Goal: Transaction & Acquisition: Obtain resource

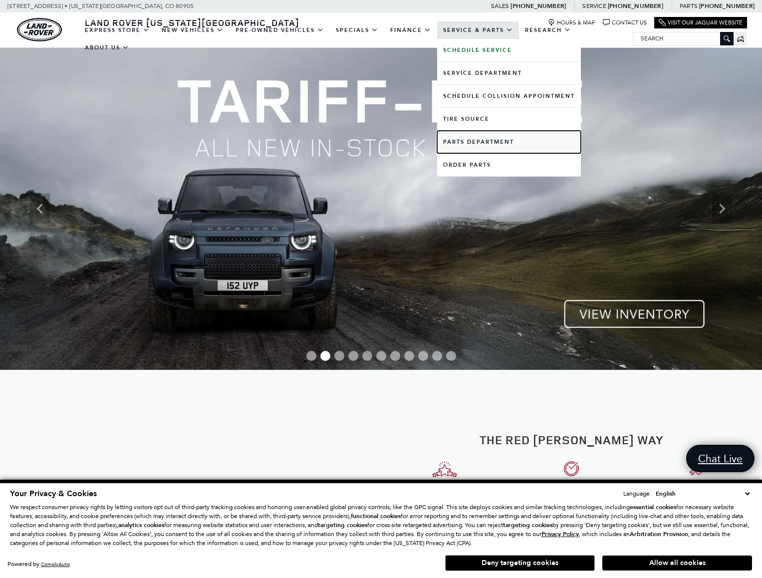
click at [478, 150] on link "Parts Department" at bounding box center [509, 142] width 144 height 22
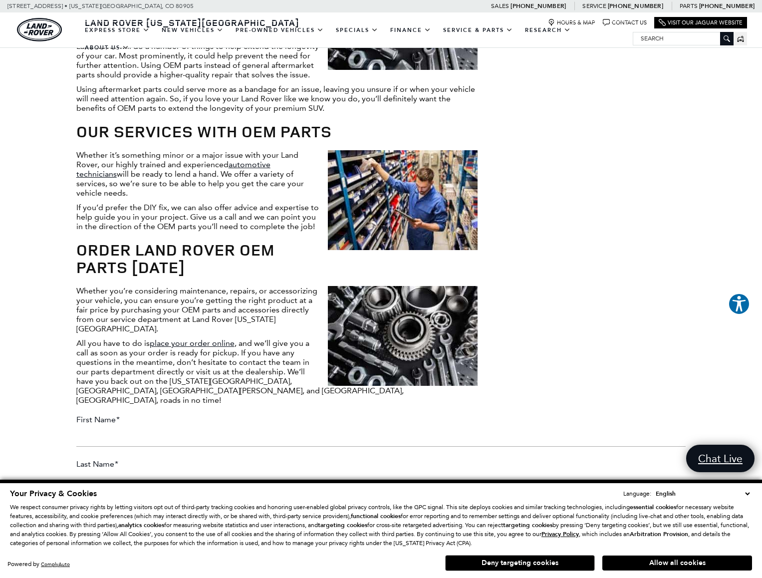
scroll to position [604, 0]
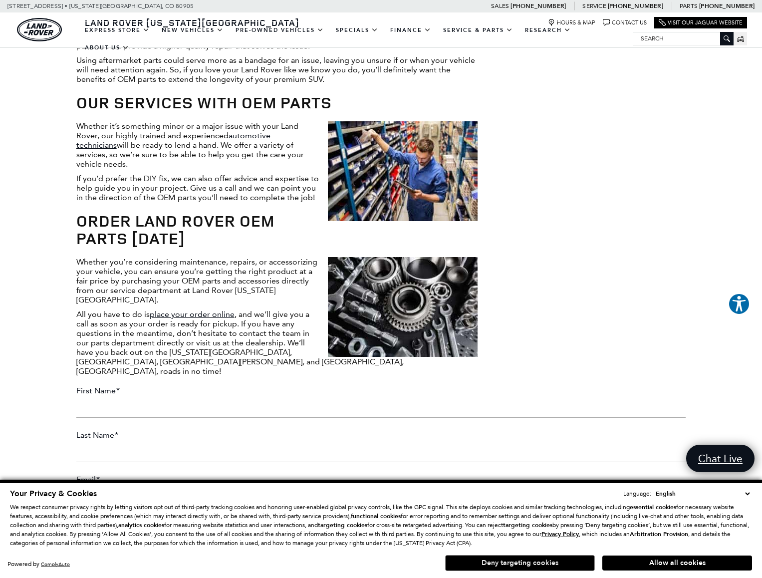
click at [500, 564] on button "Deny targeting cookies" at bounding box center [520, 563] width 150 height 16
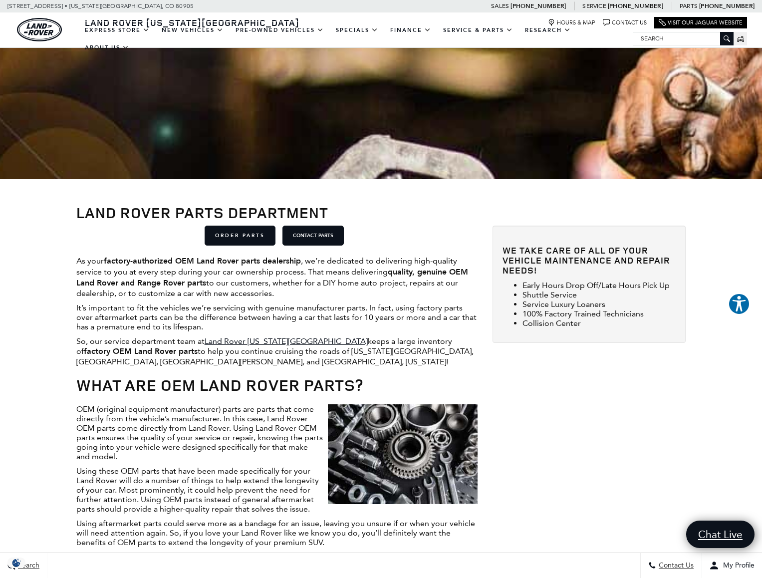
scroll to position [106, 0]
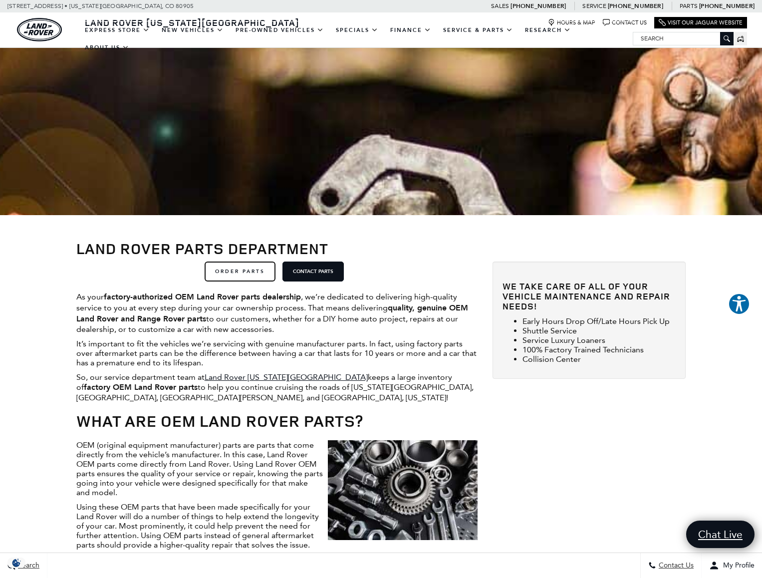
click at [239, 271] on link "ORDER PARTS" at bounding box center [239, 271] width 71 height 20
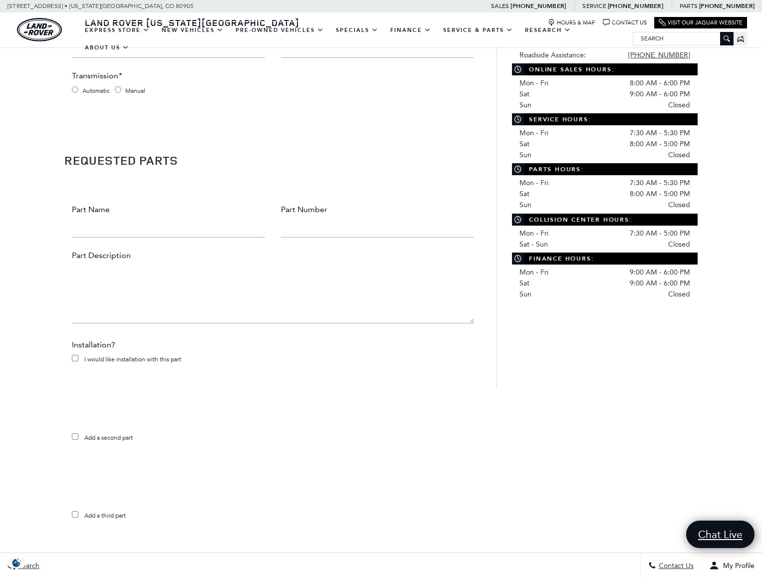
scroll to position [449, 0]
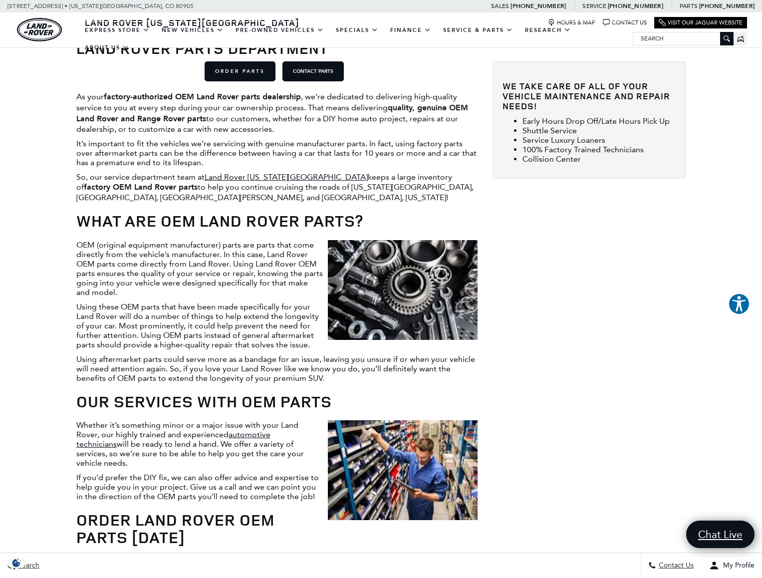
scroll to position [305, 0]
